Goal: Task Accomplishment & Management: Manage account settings

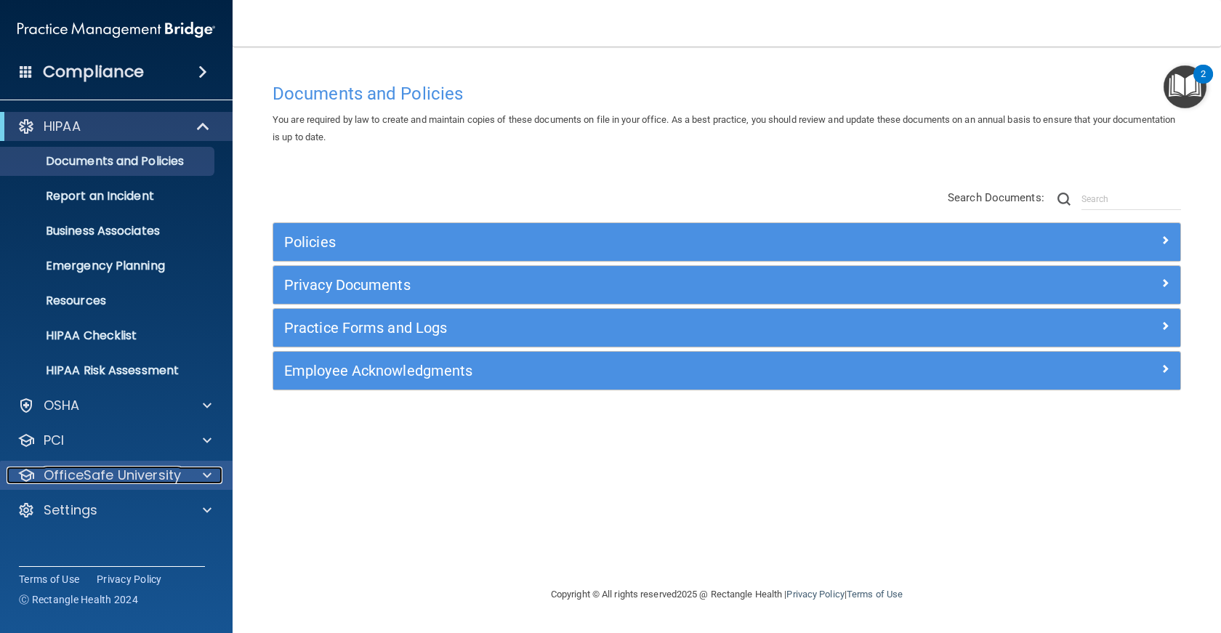
click at [111, 475] on p "OfficeSafe University" at bounding box center [112, 475] width 137 height 17
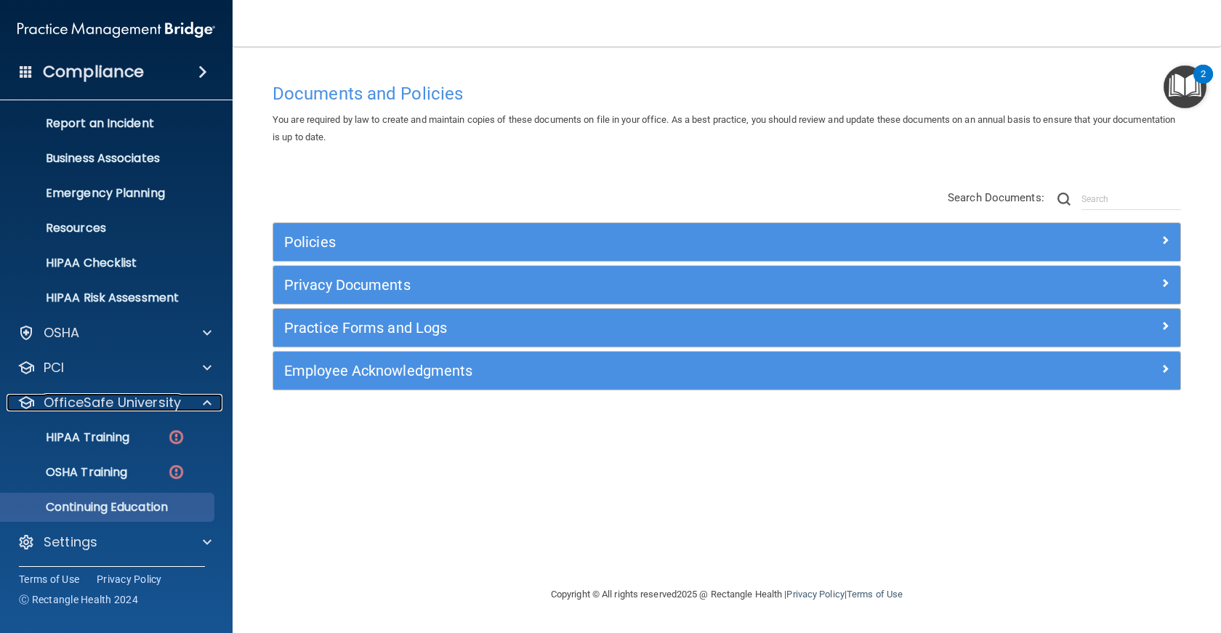
scroll to position [75, 0]
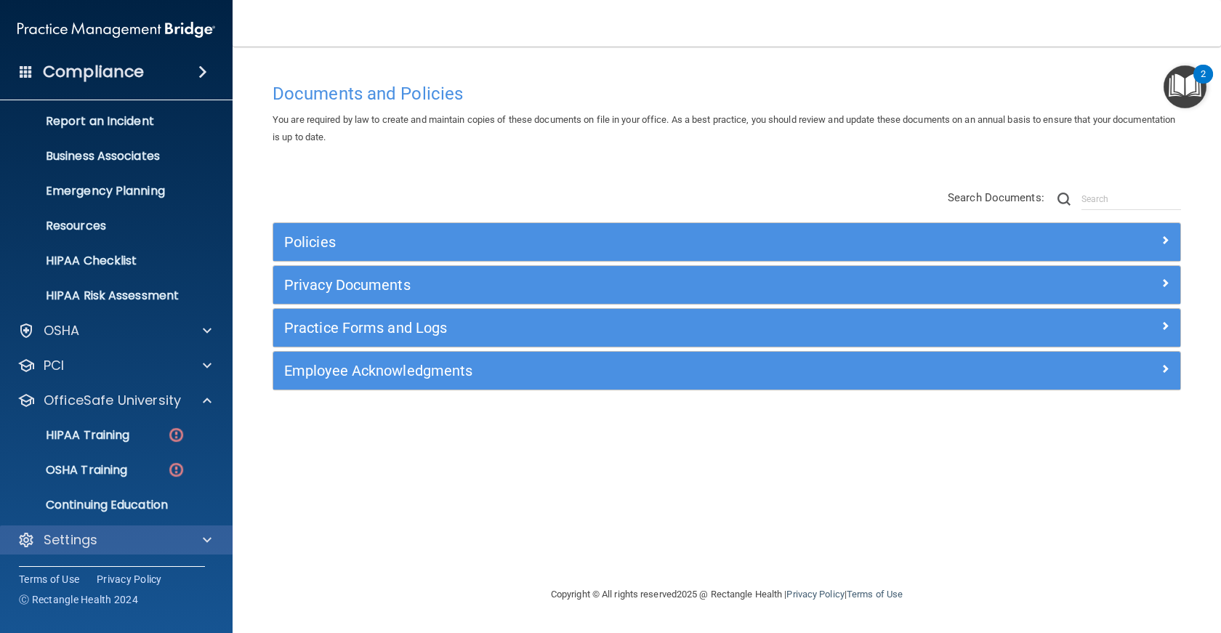
click at [111, 531] on div "Settings" at bounding box center [116, 540] width 233 height 29
click at [205, 536] on span at bounding box center [207, 539] width 9 height 17
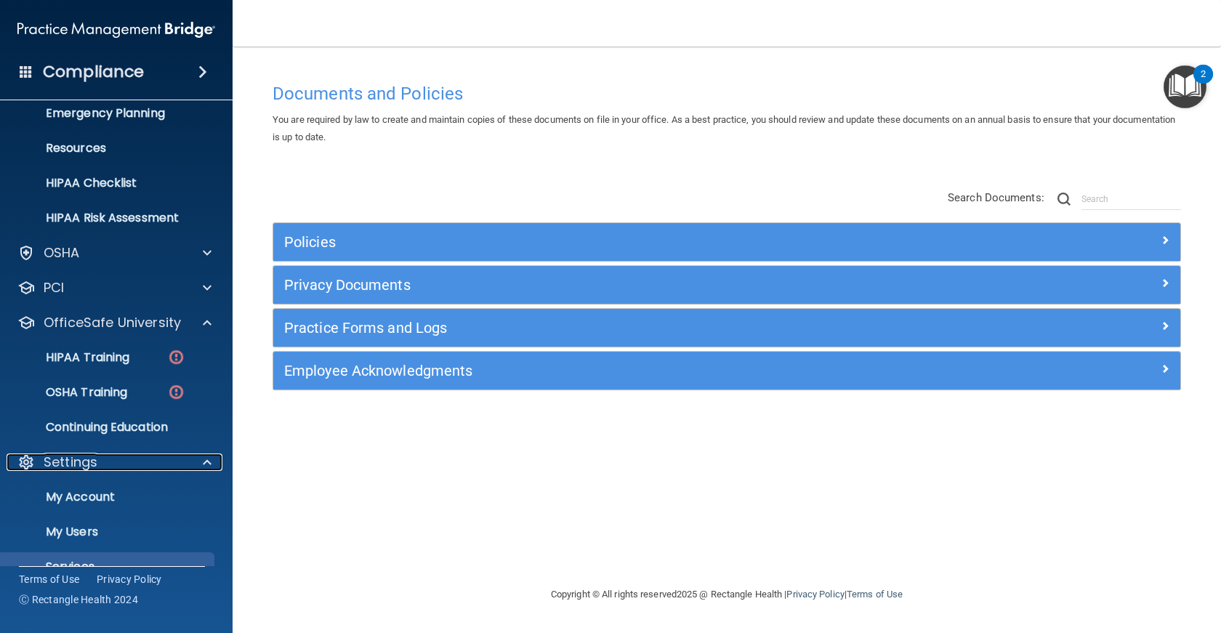
scroll to position [214, 0]
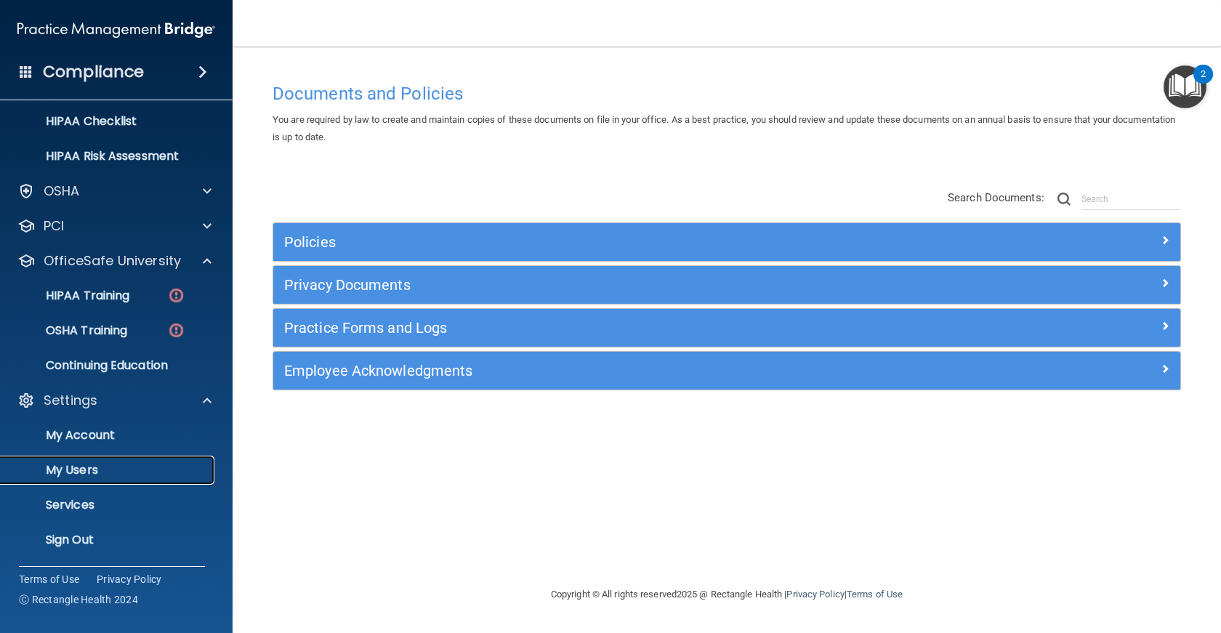
click at [109, 463] on p "My Users" at bounding box center [108, 470] width 198 height 15
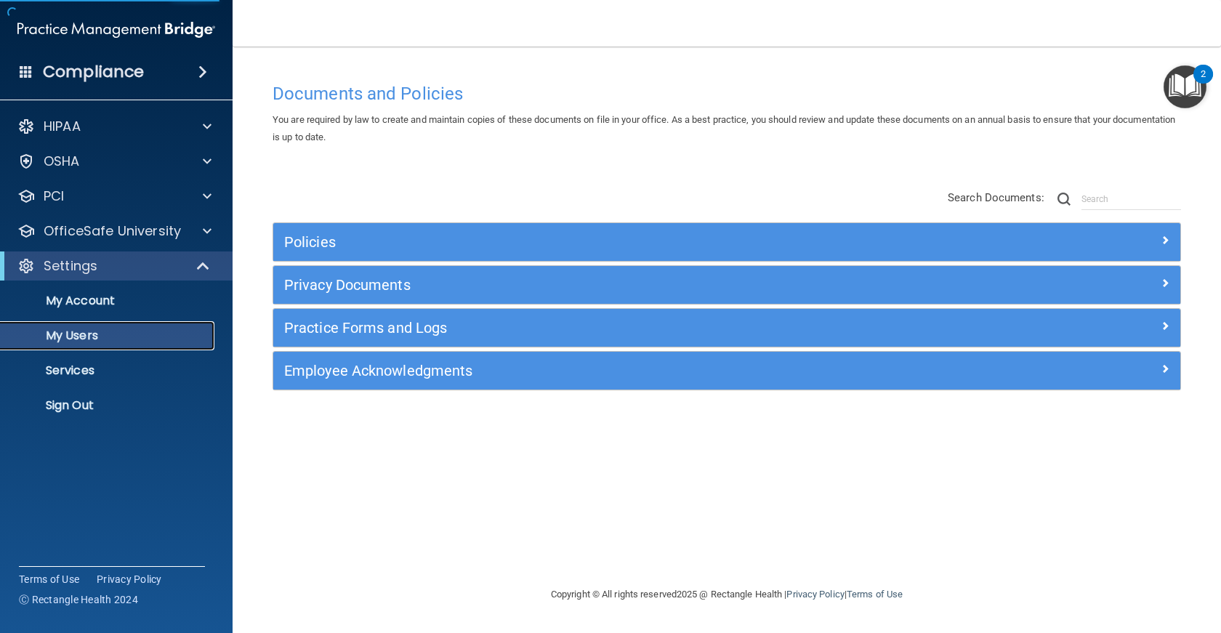
select select "20"
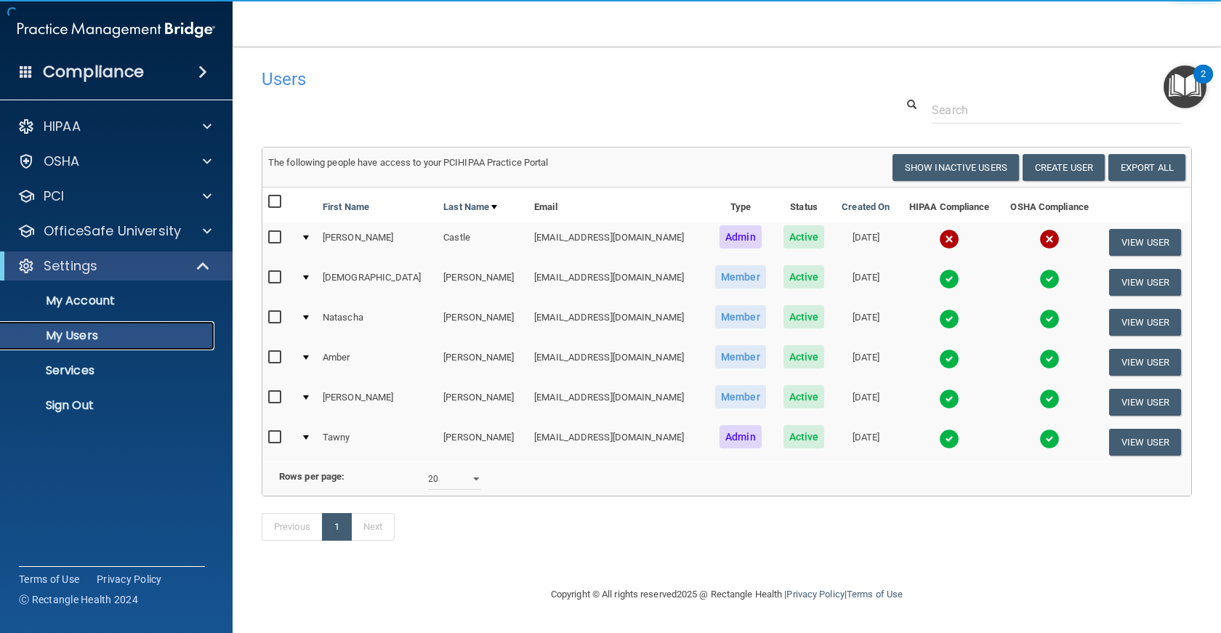
scroll to position [12, 0]
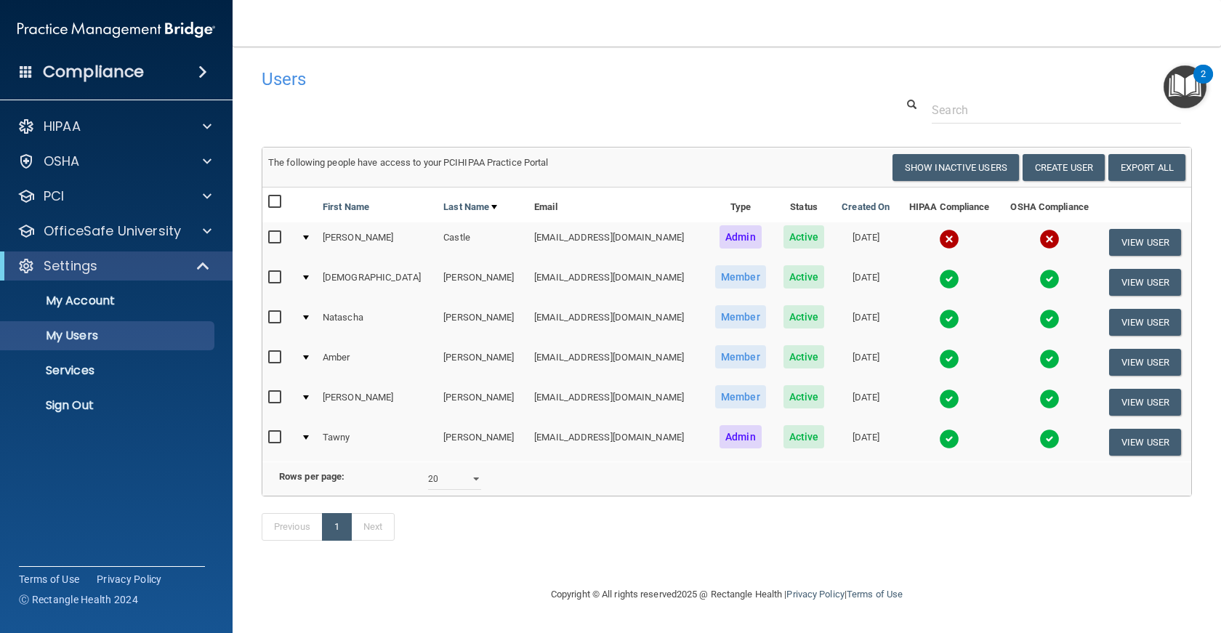
click at [965, 422] on td at bounding box center [950, 441] width 102 height 39
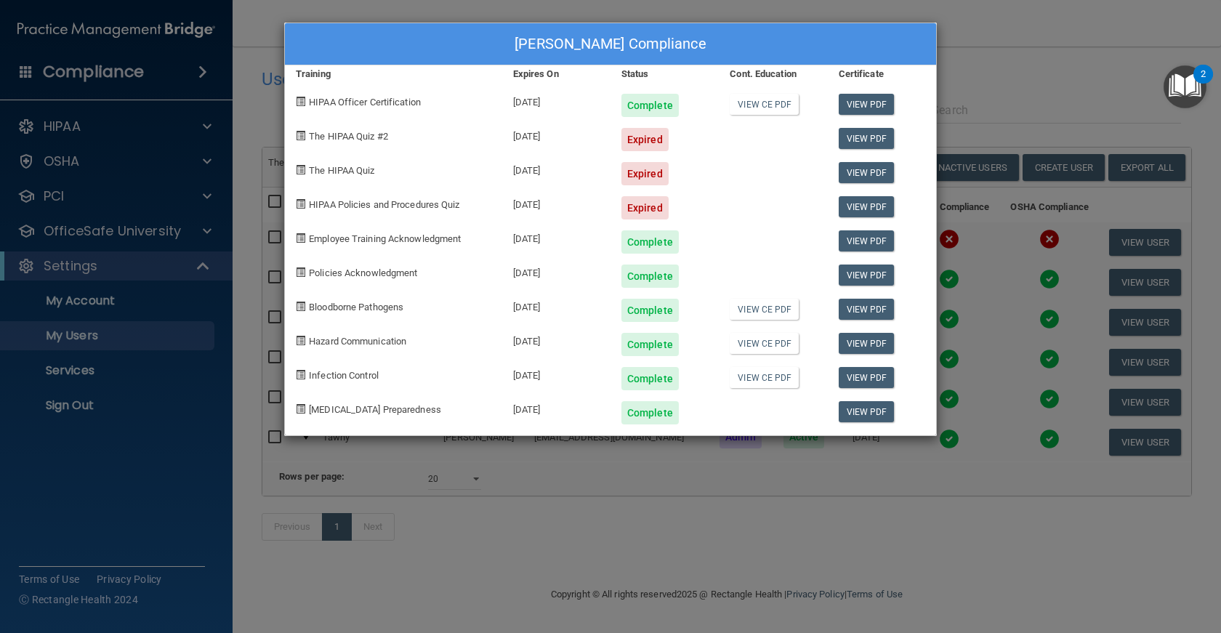
click at [346, 15] on div "Tawny Rojas's Compliance Training Expires On Status Cont. Education Certificate…" at bounding box center [610, 316] width 1221 height 633
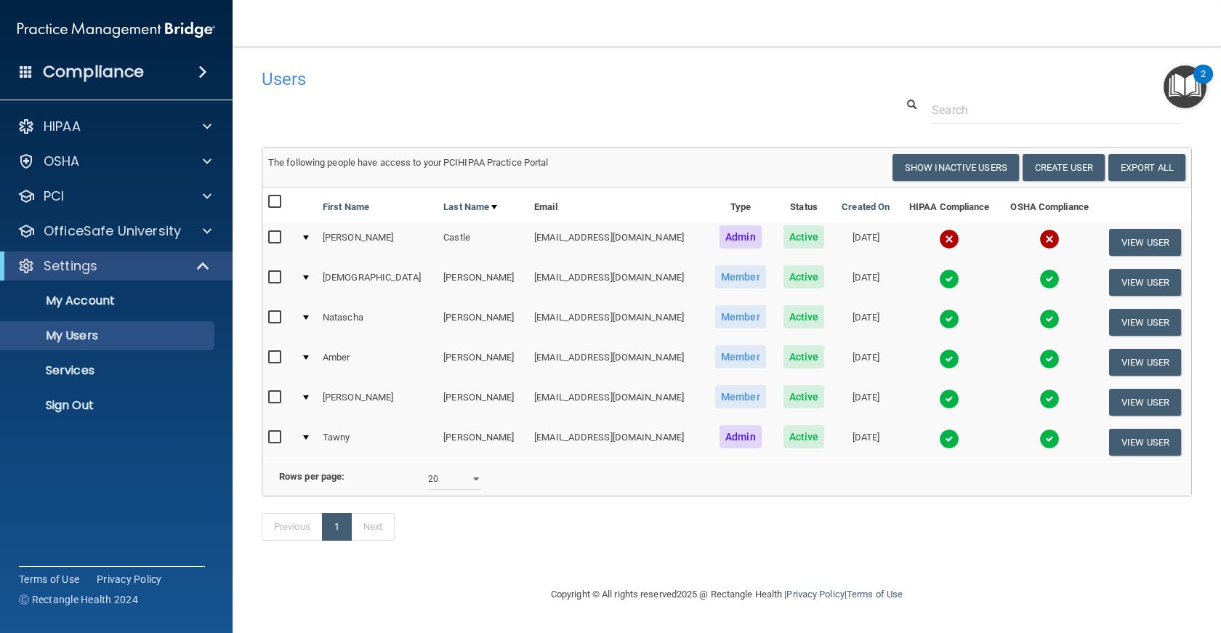
click at [545, 385] on td "magalymosa@gmail.com" at bounding box center [618, 402] width 178 height 40
click at [529, 426] on td "tawnyrojas@hotmail.com" at bounding box center [618, 441] width 178 height 39
click at [271, 432] on input "checkbox" at bounding box center [276, 438] width 17 height 12
checkbox input "true"
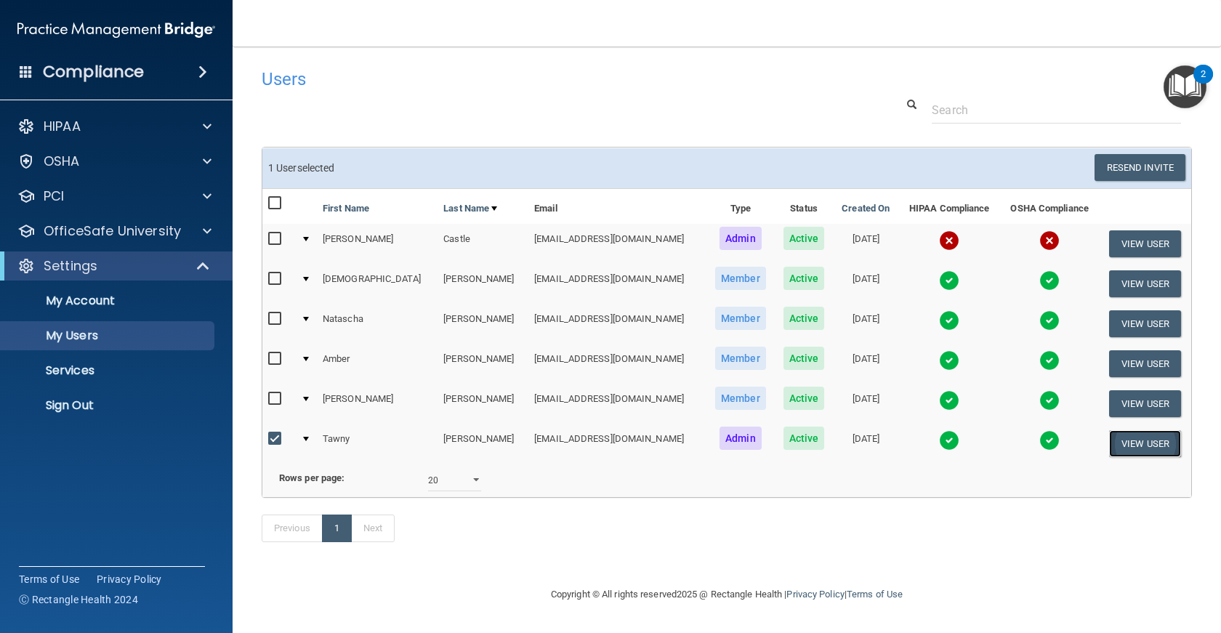
click at [1115, 430] on button "View User" at bounding box center [1145, 443] width 72 height 27
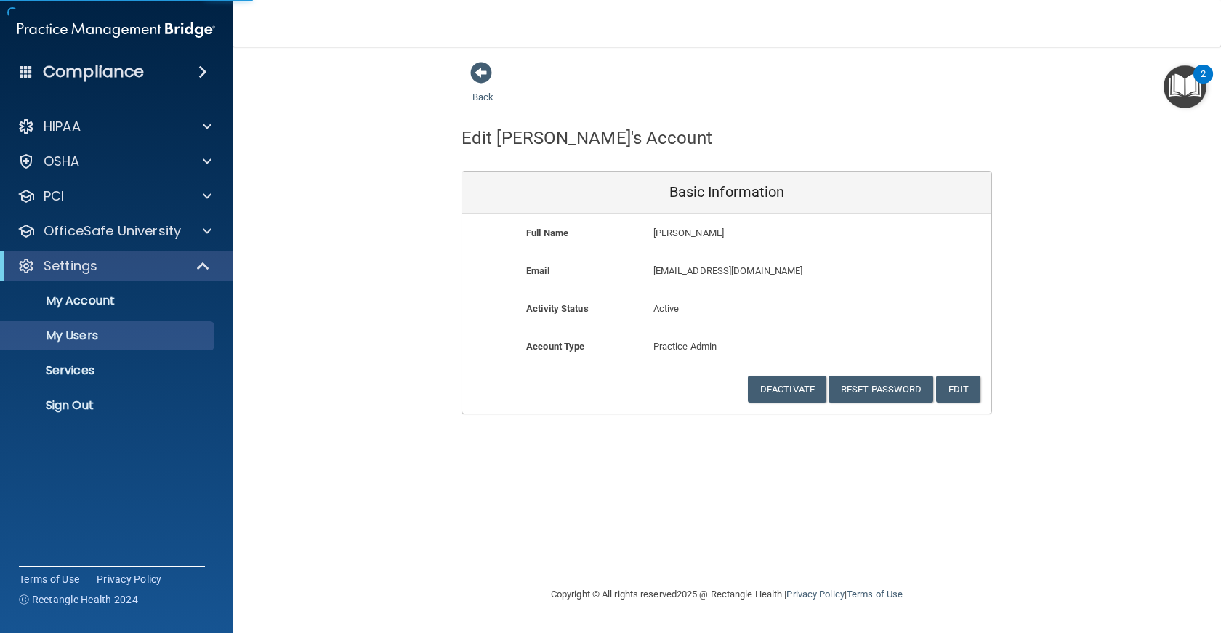
select select "20"
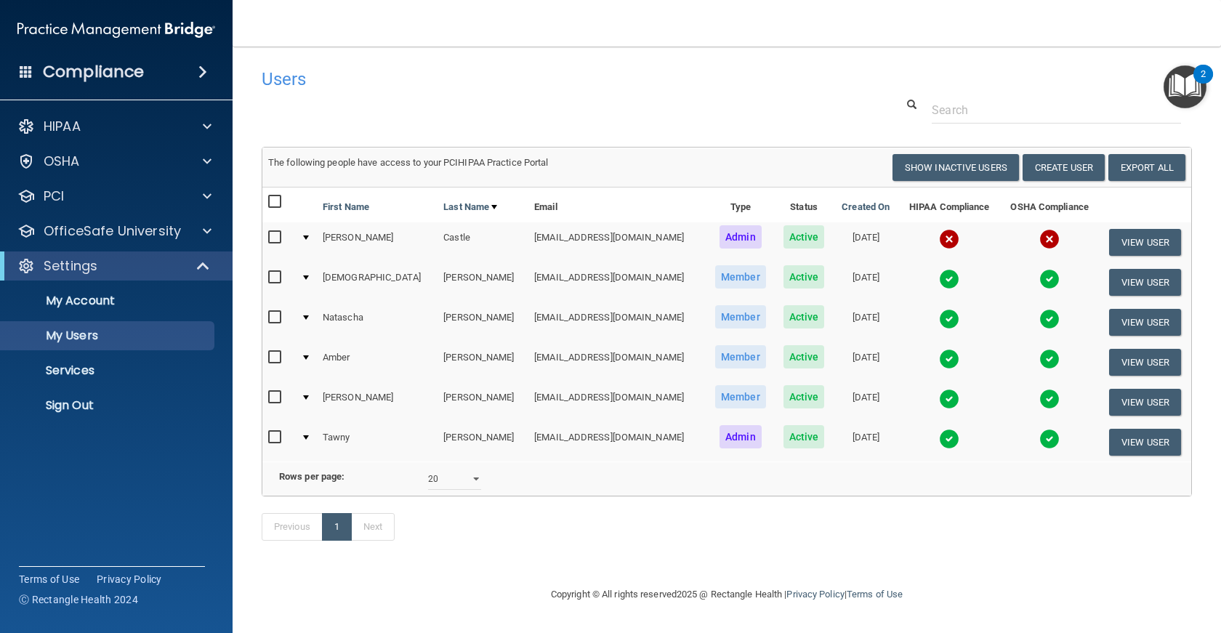
click at [899, 441] on td at bounding box center [950, 441] width 102 height 39
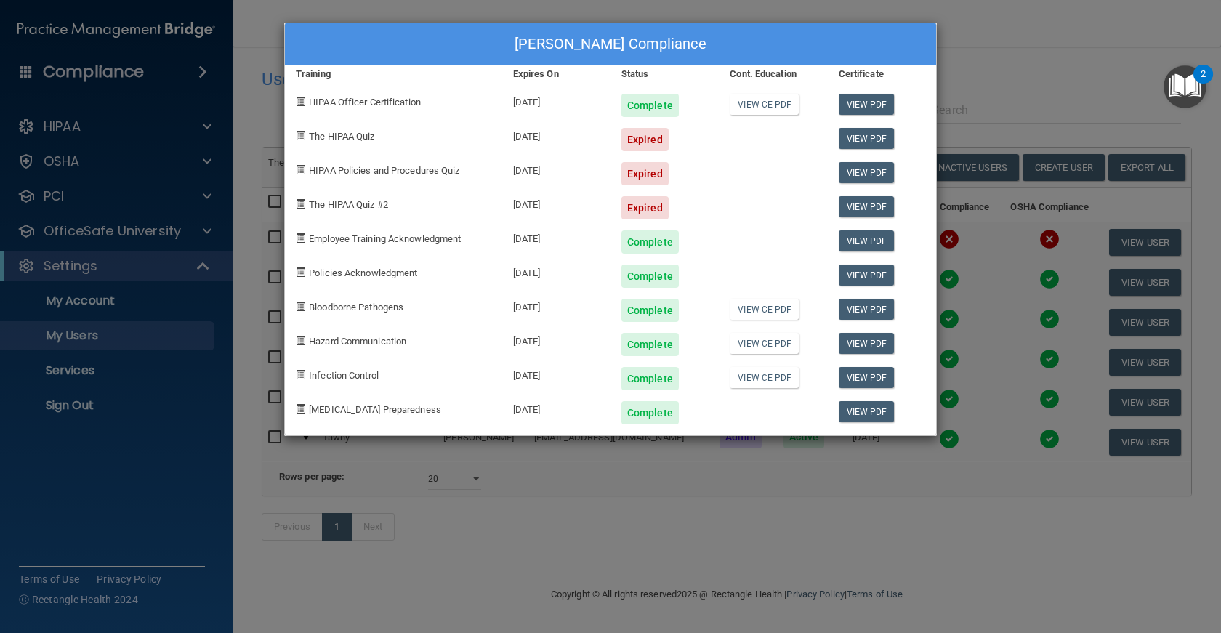
click at [444, 18] on div "Tawny Rojas's Compliance Training Expires On Status Cont. Education Certificate…" at bounding box center [610, 316] width 1221 height 633
